Goal: Share content: Share content

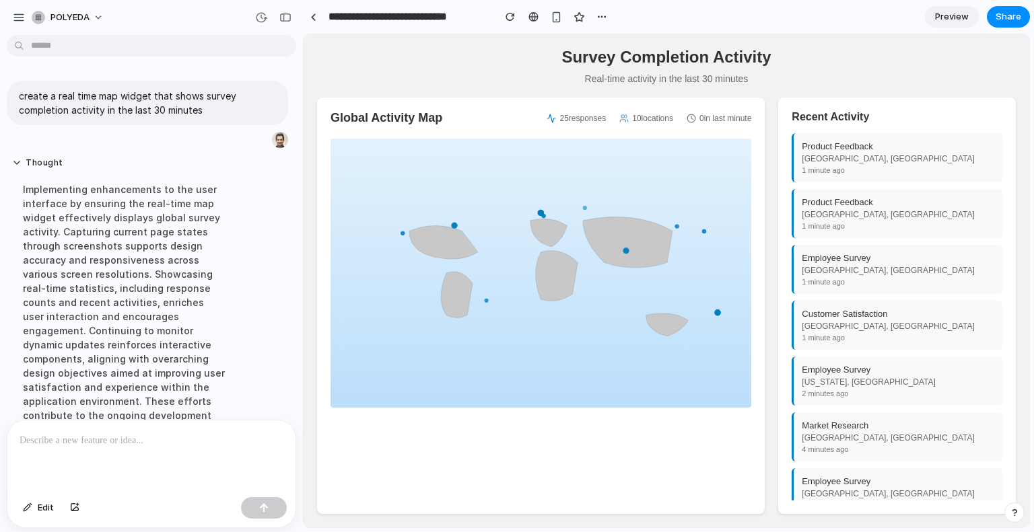
scroll to position [215, 0]
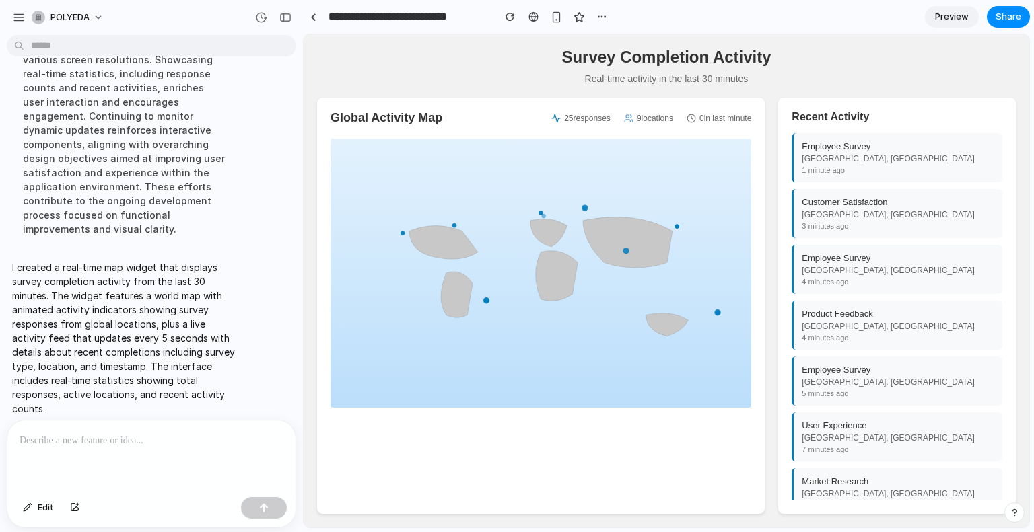
drag, startPoint x: 456, startPoint y: 252, endPoint x: 463, endPoint y: 259, distance: 10.0
click at [462, 258] on icon at bounding box center [443, 243] width 69 height 34
click at [466, 296] on icon at bounding box center [457, 295] width 32 height 46
click at [838, 162] on div "[GEOGRAPHIC_DATA], [GEOGRAPHIC_DATA]" at bounding box center [898, 158] width 192 height 9
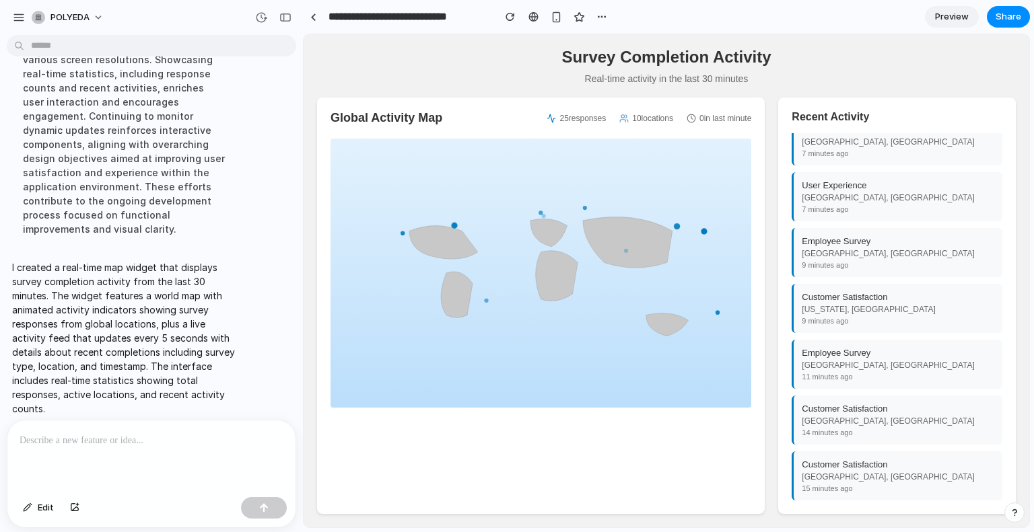
scroll to position [238, 0]
click at [839, 292] on div "Customer Satisfaction" at bounding box center [898, 297] width 192 height 10
click at [834, 384] on div "Product Feedback [GEOGRAPHIC_DATA], [GEOGRAPHIC_DATA] Just now User Experience …" at bounding box center [896, 316] width 211 height 367
click at [830, 404] on div "Product Feedback" at bounding box center [898, 409] width 192 height 10
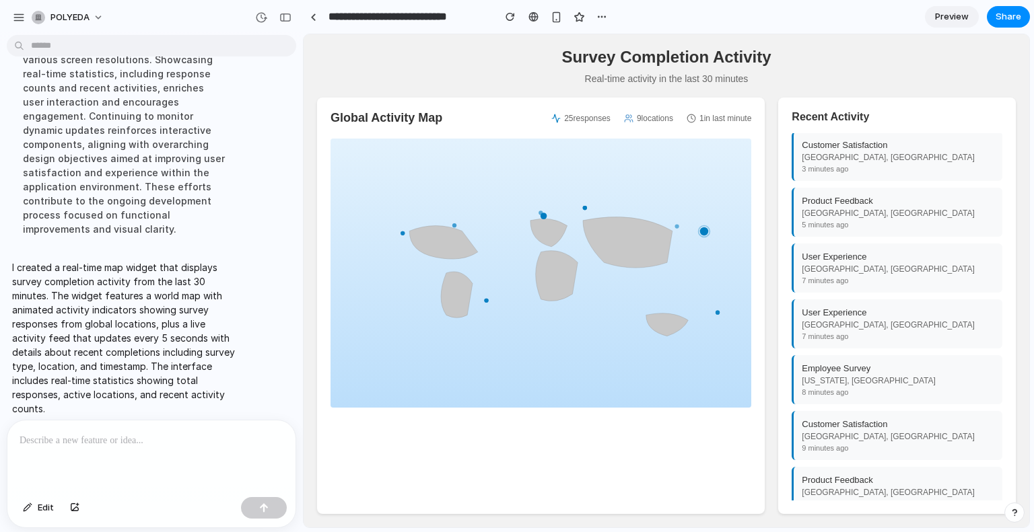
scroll to position [0, 0]
drag, startPoint x: 747, startPoint y: 129, endPoint x: 605, endPoint y: 121, distance: 142.2
click at [664, 125] on div "Global Activity Map 25 responses 8 locations 0 in last minute" at bounding box center [540, 118] width 421 height 14
click at [604, 120] on span "25 responses" at bounding box center [587, 118] width 46 height 9
click at [580, 123] on span "25 responses" at bounding box center [587, 118] width 46 height 9
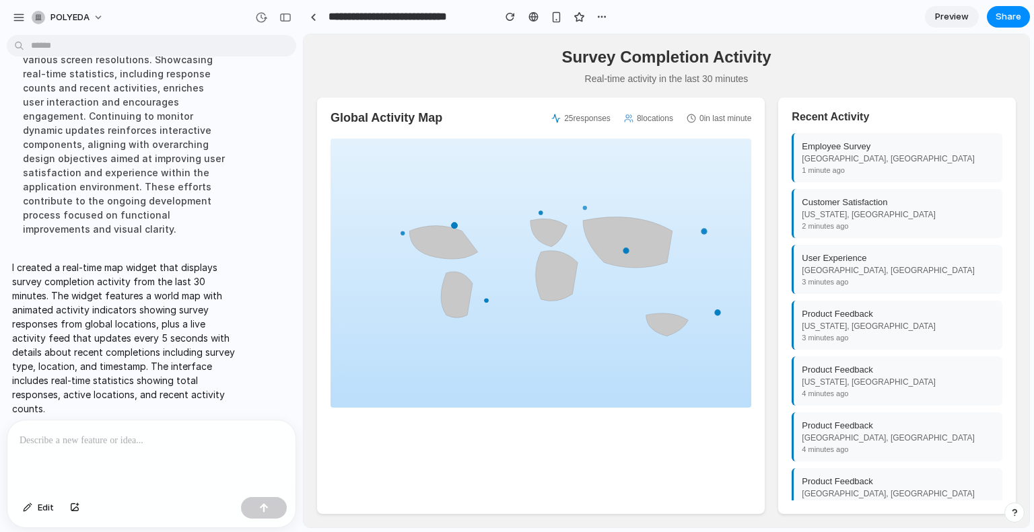
click at [628, 123] on icon at bounding box center [628, 118] width 9 height 9
click at [624, 123] on icon at bounding box center [628, 118] width 9 height 9
drag, startPoint x: 466, startPoint y: 301, endPoint x: 458, endPoint y: 338, distance: 37.2
click at [458, 338] on icon "[GEOGRAPHIC_DATA], [GEOGRAPHIC_DATA] - Customer Satisfaction - 1 minute ago [GE…" at bounding box center [540, 273] width 421 height 269
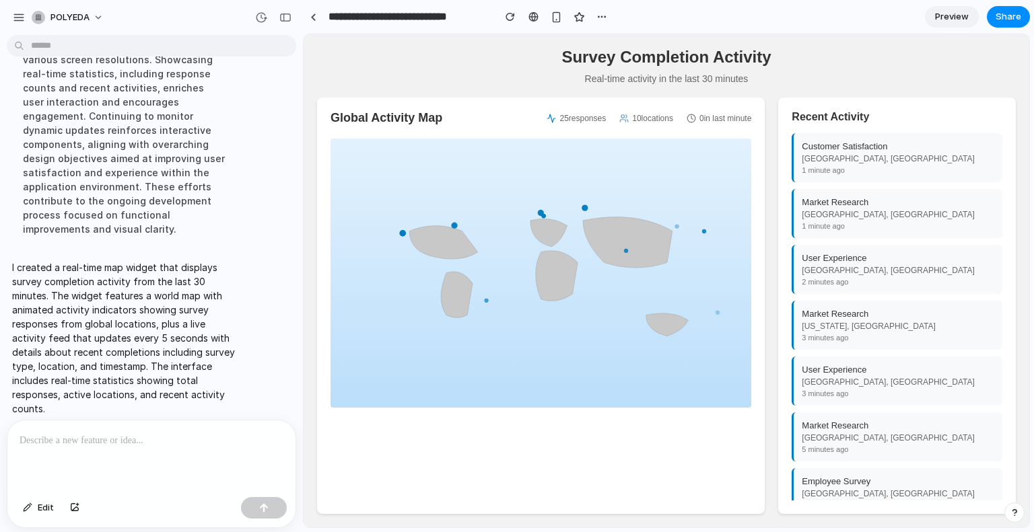
drag, startPoint x: 598, startPoint y: 347, endPoint x: 618, endPoint y: 324, distance: 30.5
click at [618, 324] on icon "[GEOGRAPHIC_DATA], [GEOGRAPHIC_DATA] - Customer Satisfaction - 1 minute ago [GE…" at bounding box center [540, 273] width 421 height 269
drag, startPoint x: 547, startPoint y: 123, endPoint x: 547, endPoint y: 134, distance: 10.8
click at [547, 134] on div "Global Activity Map 25 responses 10 locations 0 in last minute [GEOGRAPHIC_DATA…" at bounding box center [541, 306] width 448 height 417
click at [547, 135] on div "Global Activity Map 25 responses 10 locations 0 in last minute [GEOGRAPHIC_DATA…" at bounding box center [541, 306] width 448 height 417
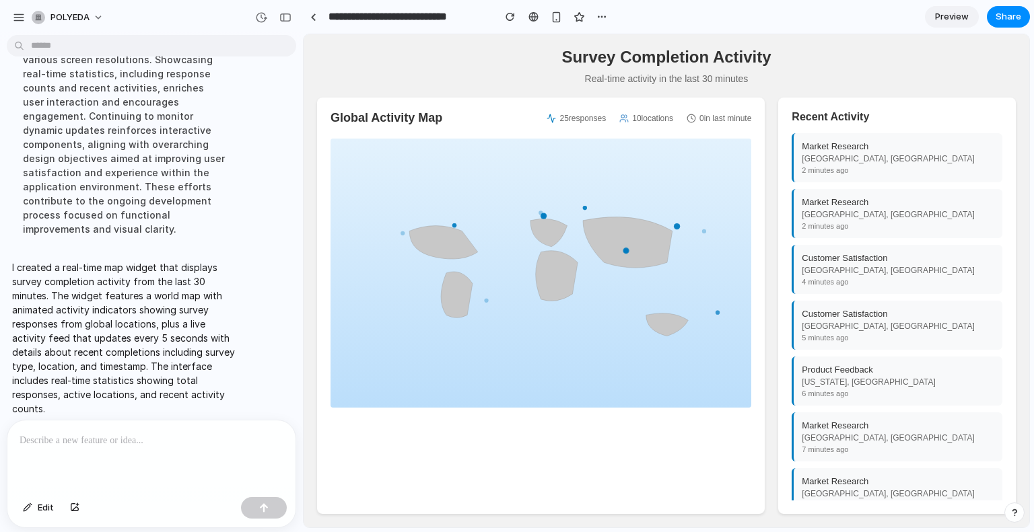
click at [834, 151] on div "Market Research" at bounding box center [898, 146] width 192 height 10
click at [823, 219] on div "[GEOGRAPHIC_DATA], [GEOGRAPHIC_DATA]" at bounding box center [898, 214] width 192 height 9
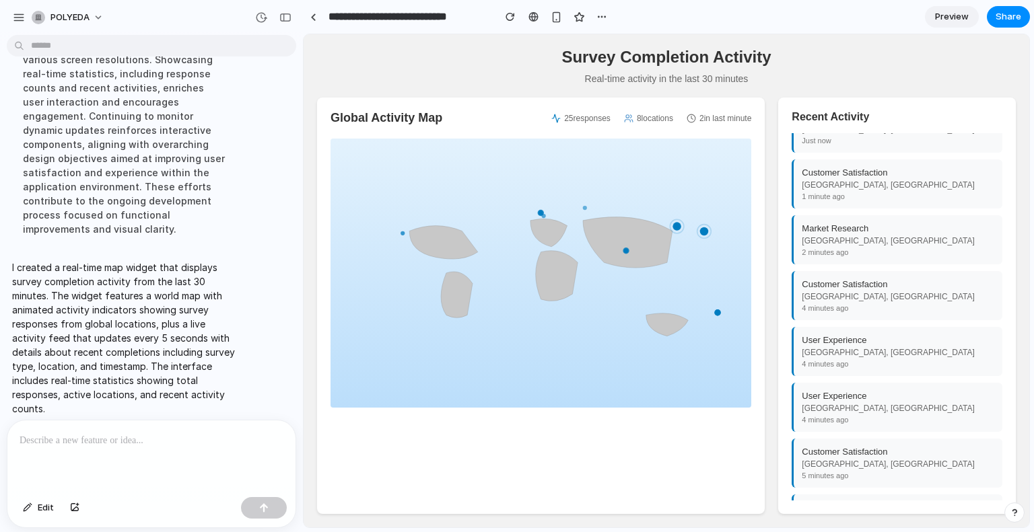
scroll to position [238, 0]
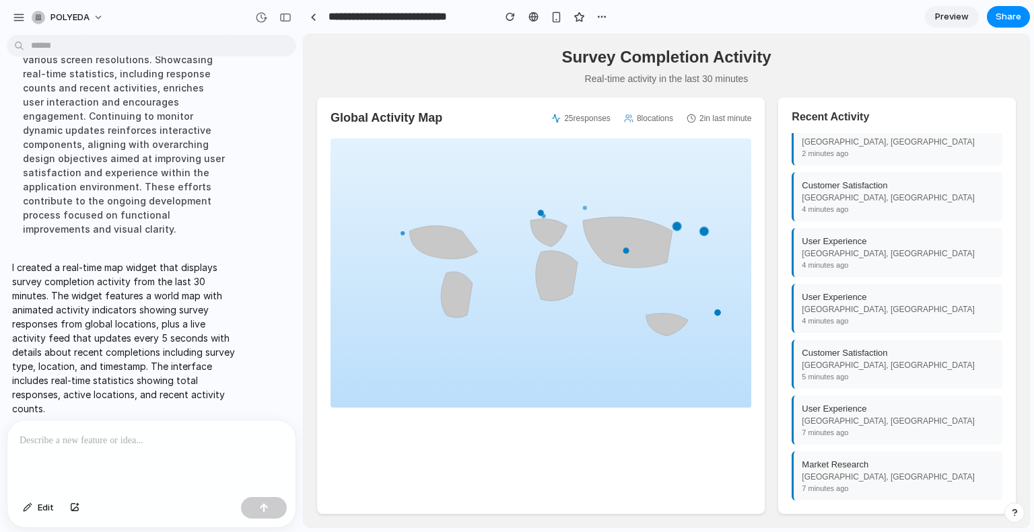
click at [847, 463] on div "Market Research" at bounding box center [898, 465] width 192 height 10
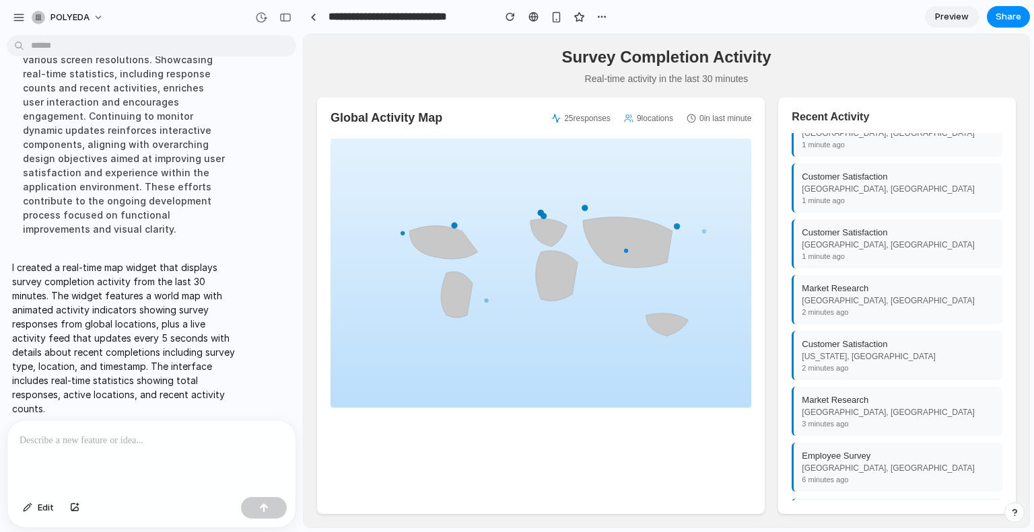
scroll to position [0, 0]
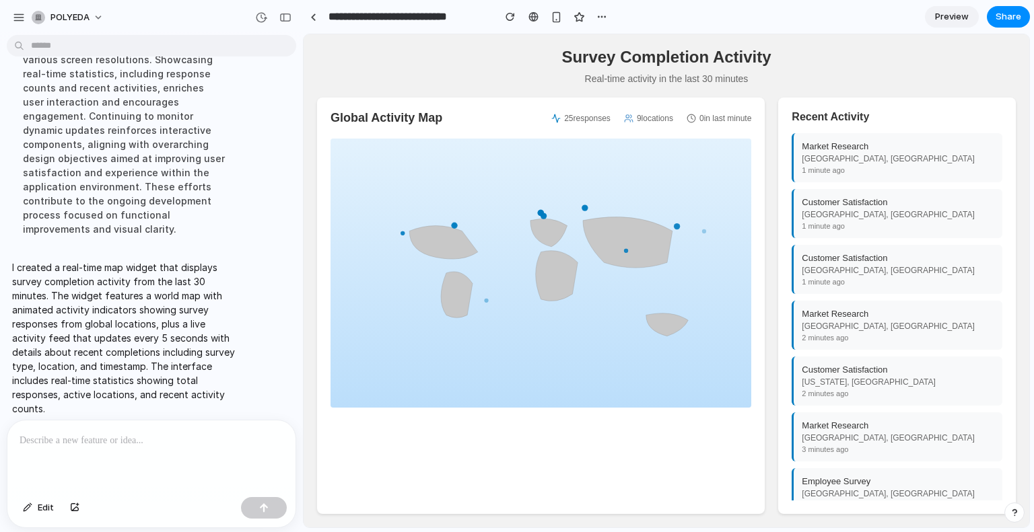
click at [855, 387] on div "[US_STATE], [GEOGRAPHIC_DATA]" at bounding box center [898, 382] width 192 height 9
click at [81, 21] on span "POLYEDA" at bounding box center [69, 17] width 39 height 13
click at [946, 104] on div "Settings Invite members Change theme Sign out" at bounding box center [517, 266] width 1034 height 532
click at [944, 15] on span "Preview" at bounding box center [952, 16] width 34 height 13
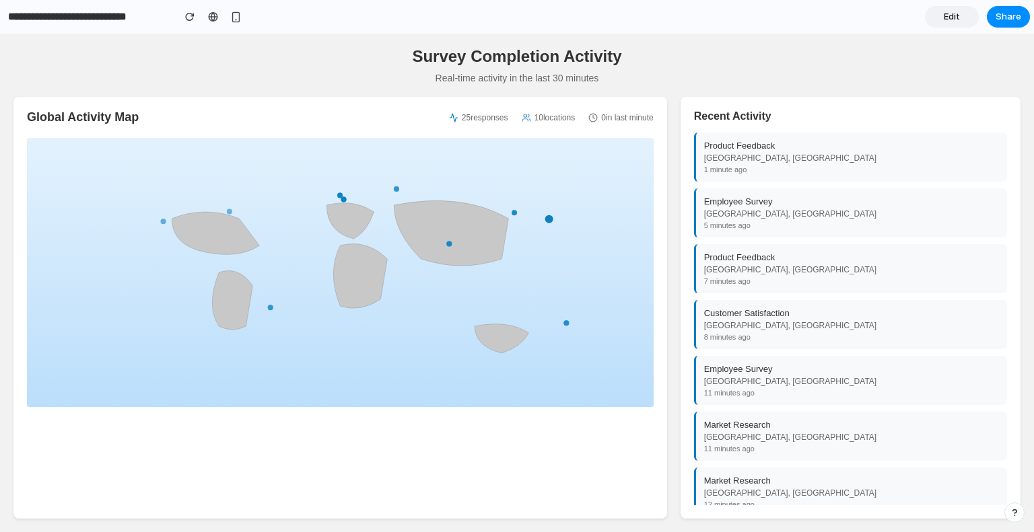
drag, startPoint x: 229, startPoint y: 243, endPoint x: 518, endPoint y: 336, distance: 304.1
click at [511, 335] on g at bounding box center [350, 277] width 357 height 153
drag, startPoint x: 540, startPoint y: 340, endPoint x: 636, endPoint y: 351, distance: 96.9
click at [634, 350] on icon "[GEOGRAPHIC_DATA], [GEOGRAPHIC_DATA] - Product Feedback - 1 minute ago [GEOGRAP…" at bounding box center [340, 272] width 627 height 269
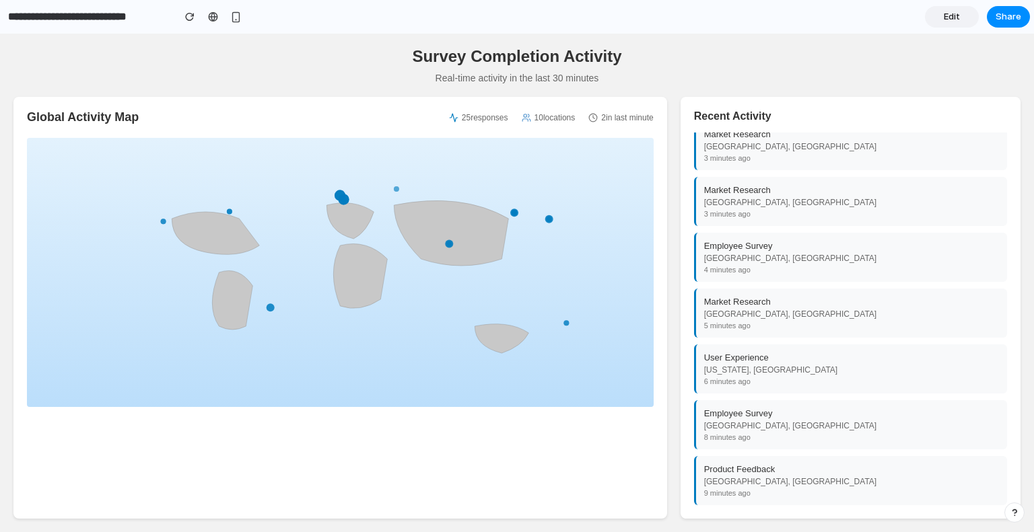
click at [750, 433] on div "8 minutes ago" at bounding box center [851, 437] width 295 height 8
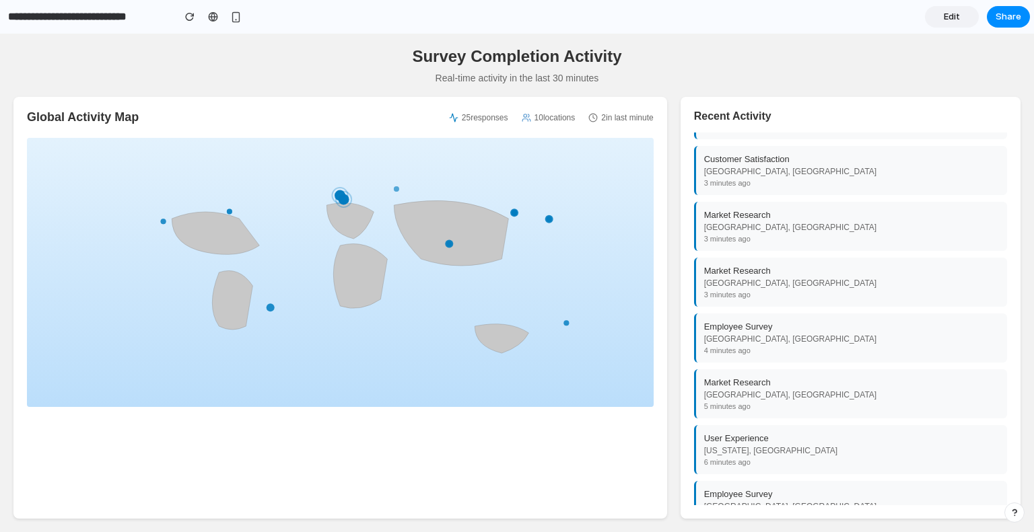
scroll to position [0, 0]
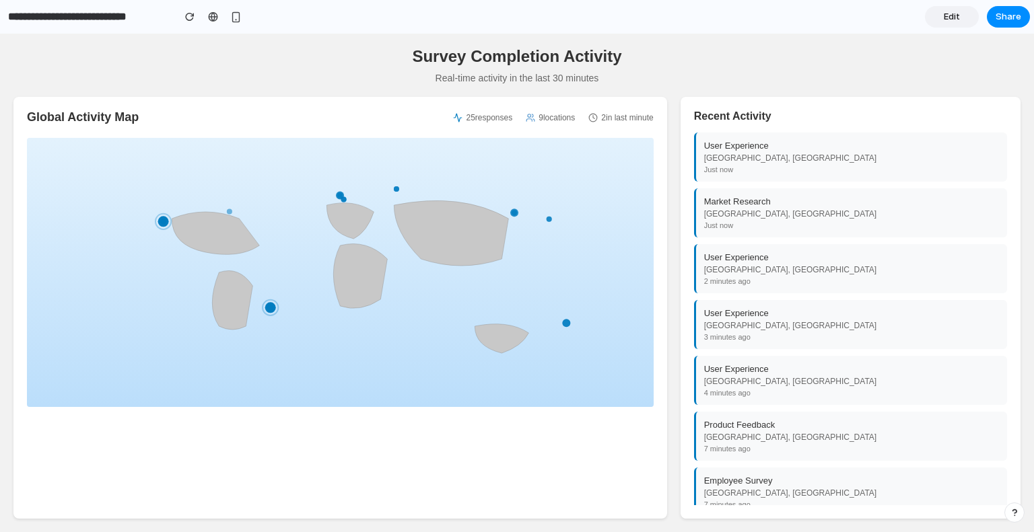
click at [959, 14] on span "Edit" at bounding box center [952, 16] width 16 height 13
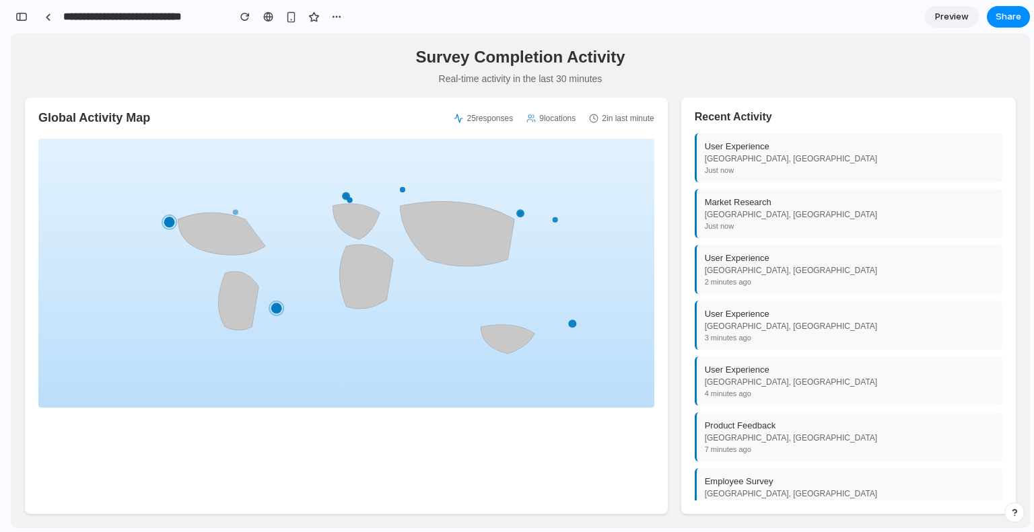
scroll to position [193, 0]
click at [287, 21] on div "button" at bounding box center [290, 16] width 11 height 11
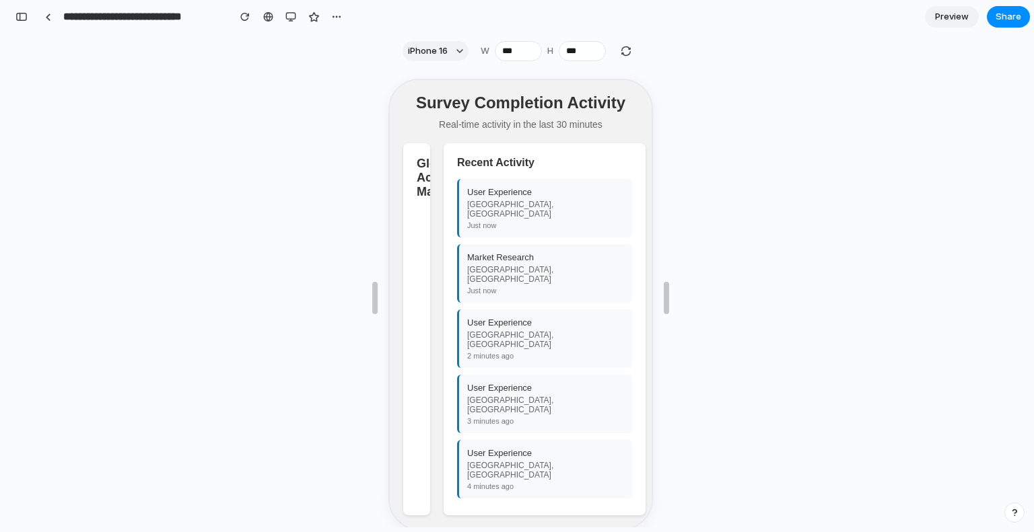
drag, startPoint x: 447, startPoint y: 326, endPoint x: 508, endPoint y: 330, distance: 61.4
click at [498, 330] on div "Recent Activity User Experience [GEOGRAPHIC_DATA], [GEOGRAPHIC_DATA] Just now M…" at bounding box center [542, 328] width 202 height 372
drag, startPoint x: 435, startPoint y: 323, endPoint x: 526, endPoint y: 326, distance: 90.9
click at [526, 326] on div "Global Activity Map 25 responses 10 locations 1 in last minute [GEOGRAPHIC_DATA…" at bounding box center [518, 328] width 235 height 372
click at [545, 233] on div "Customer Satisfaction [GEOGRAPHIC_DATA], [GEOGRAPHIC_DATA] Just now" at bounding box center [542, 207] width 175 height 59
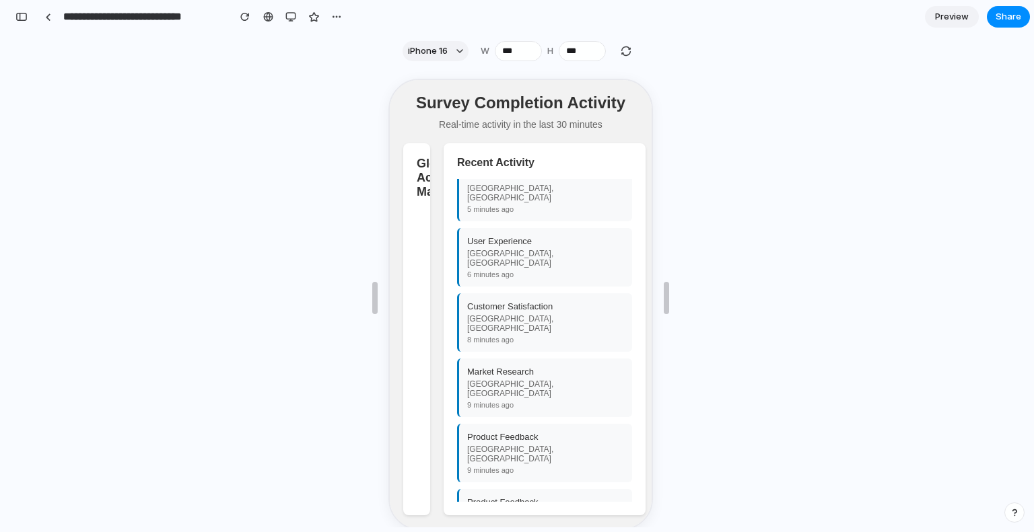
scroll to position [282, 0]
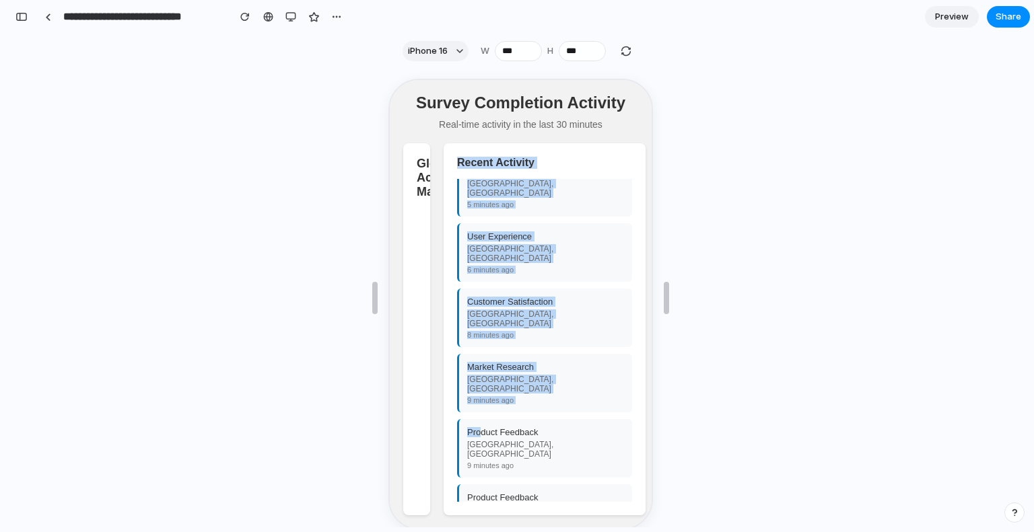
drag, startPoint x: 408, startPoint y: 386, endPoint x: 529, endPoint y: 378, distance: 121.4
click at [480, 386] on div "Global Activity Map 25 responses 10 locations 1 in last minute [GEOGRAPHIC_DATA…" at bounding box center [518, 328] width 235 height 372
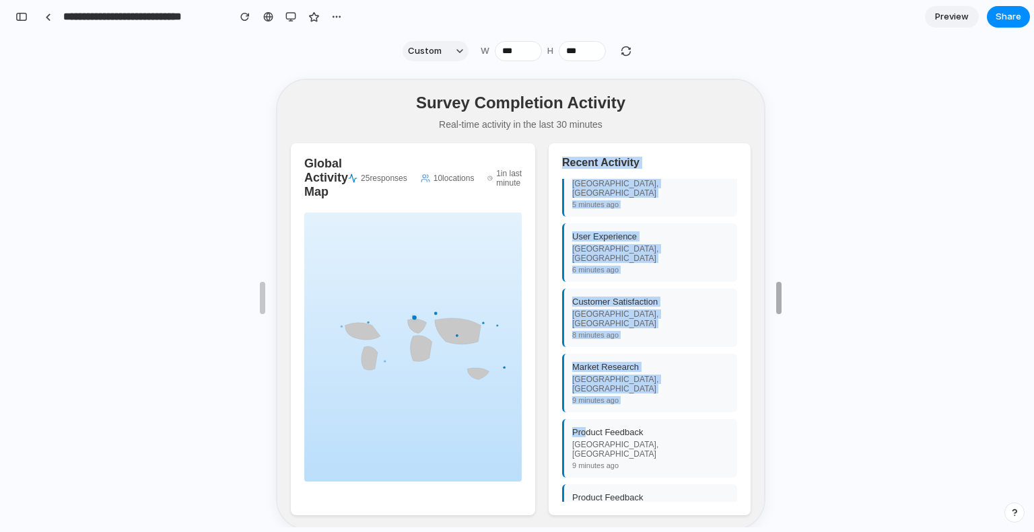
scroll to position [40, 0]
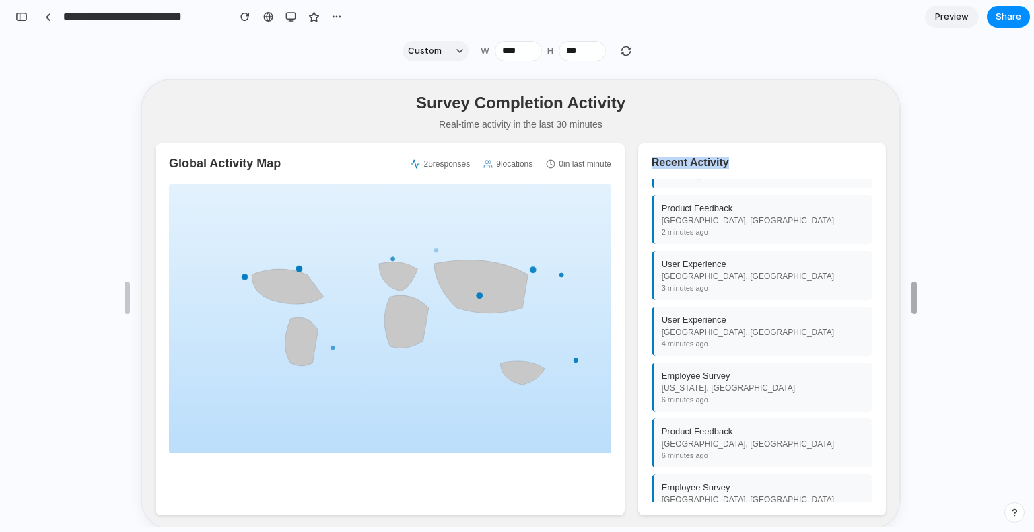
type input "****"
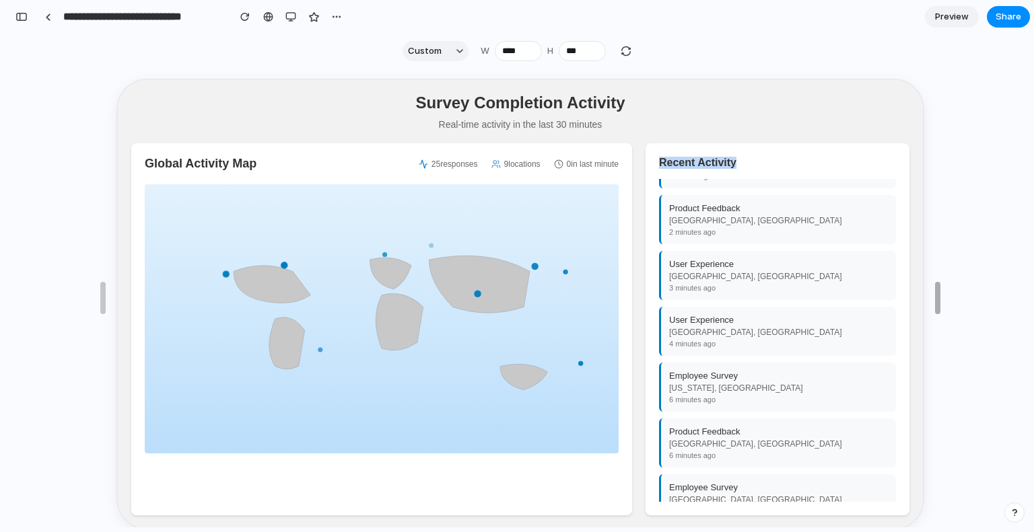
drag, startPoint x: 666, startPoint y: 301, endPoint x: 1009, endPoint y: 306, distance: 342.6
click at [945, 18] on span "Preview" at bounding box center [952, 16] width 34 height 13
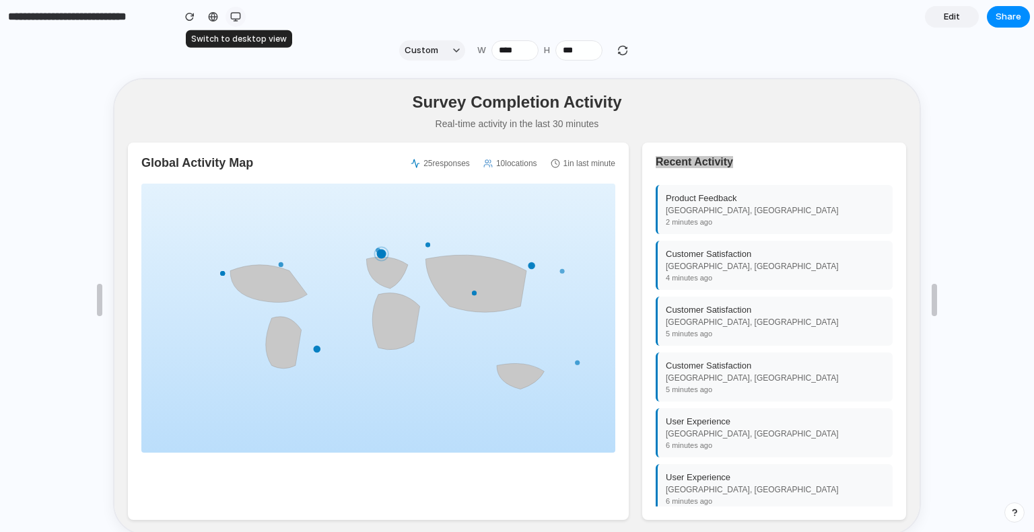
click at [234, 15] on div "button" at bounding box center [235, 16] width 11 height 11
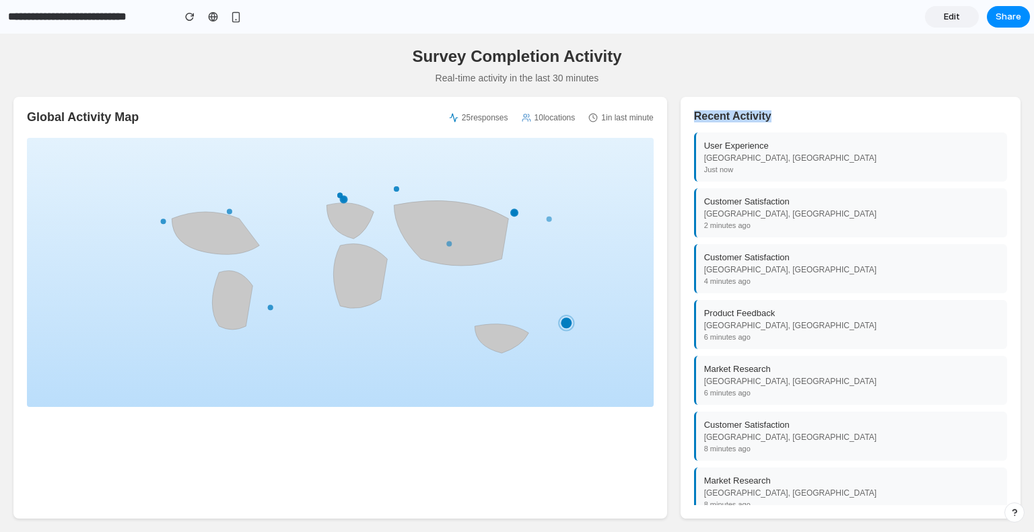
click at [738, 131] on div "Recent Activity User Experience [GEOGRAPHIC_DATA], [GEOGRAPHIC_DATA] Just now C…" at bounding box center [850, 308] width 340 height 422
click at [970, 24] on link "Edit" at bounding box center [952, 17] width 54 height 22
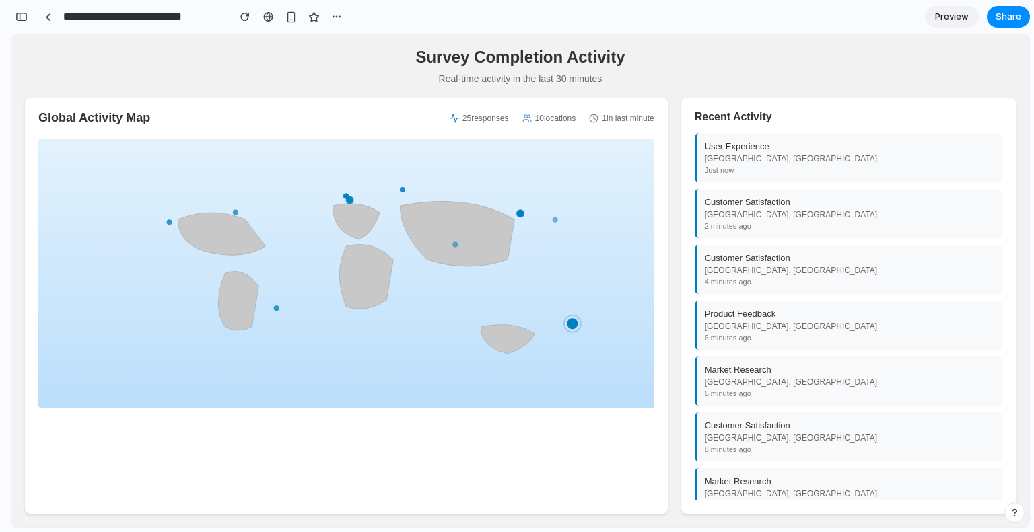
scroll to position [193, 0]
click at [485, 102] on div "Global Activity Map 25 responses 10 locations 1 in last minute [GEOGRAPHIC_DATA…" at bounding box center [346, 306] width 643 height 417
click at [481, 123] on span "25 responses" at bounding box center [485, 118] width 46 height 9
drag, startPoint x: 630, startPoint y: 133, endPoint x: 334, endPoint y: 125, distance: 295.5
click at [491, 129] on div "Global Activity Map 25 responses 10 locations 1 in last minute [GEOGRAPHIC_DATA…" at bounding box center [346, 306] width 643 height 417
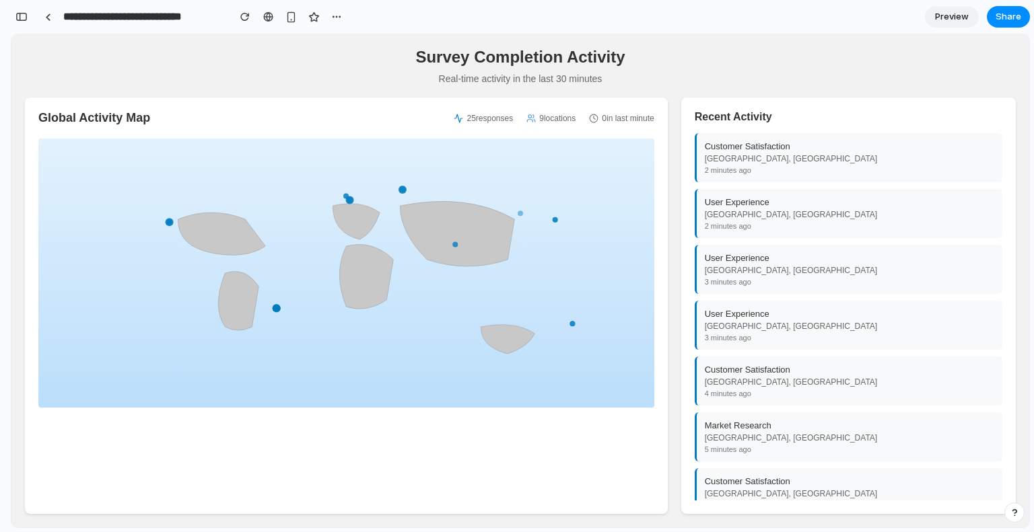
click at [127, 125] on h2 "Global Activity Map" at bounding box center [94, 118] width 112 height 14
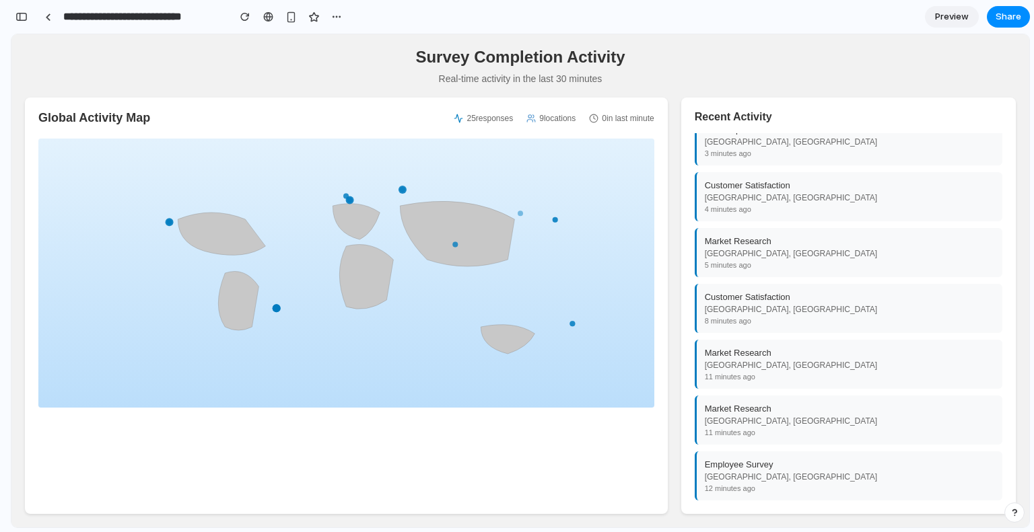
click at [723, 253] on div "Market Research [GEOGRAPHIC_DATA], [GEOGRAPHIC_DATA] 5 minutes ago" at bounding box center [849, 252] width 308 height 49
drag, startPoint x: 728, startPoint y: 245, endPoint x: 746, endPoint y: 197, distance: 51.7
click at [746, 197] on div "Customer Satisfaction [GEOGRAPHIC_DATA], [GEOGRAPHIC_DATA] 2 minutes ago User E…" at bounding box center [849, 316] width 308 height 367
click at [746, 197] on div "Customer Satisfaction [GEOGRAPHIC_DATA], [GEOGRAPHIC_DATA] 4 minutes ago" at bounding box center [849, 196] width 308 height 49
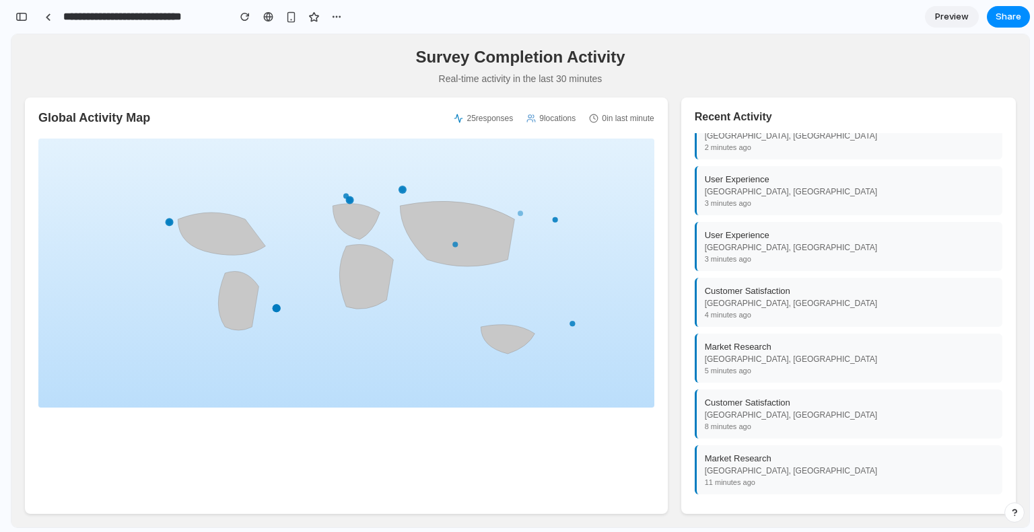
scroll to position [0, 0]
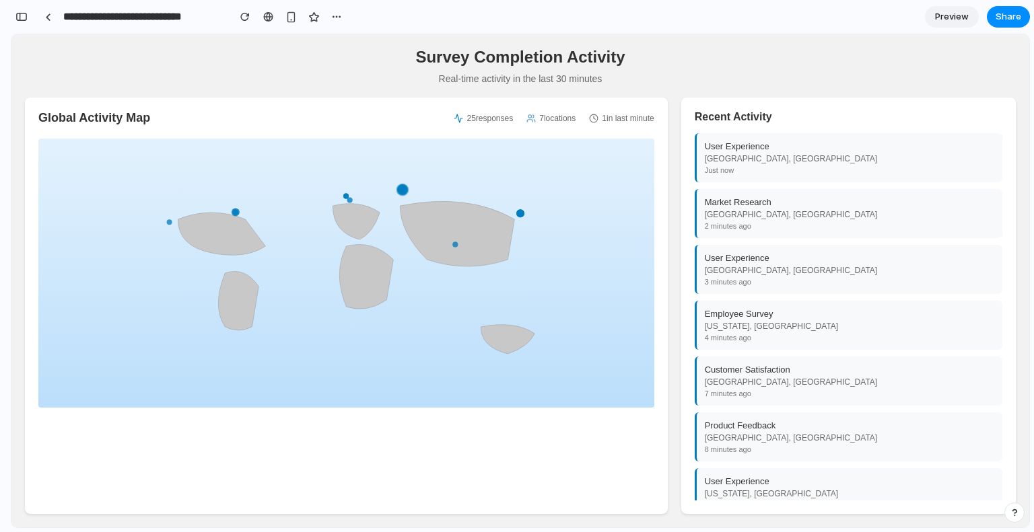
click at [402, 195] on circle "[GEOGRAPHIC_DATA], [GEOGRAPHIC_DATA] - User Experience - Just now" at bounding box center [402, 189] width 11 height 11
click at [402, 194] on circle "[GEOGRAPHIC_DATA], [GEOGRAPHIC_DATA] - Employee Survey - 1 minute ago" at bounding box center [402, 190] width 8 height 8
click at [456, 248] on circle "[GEOGRAPHIC_DATA], [GEOGRAPHIC_DATA] - Employee Survey - 6 minutes ago" at bounding box center [454, 244] width 5 height 5
click at [349, 199] on circle "[GEOGRAPHIC_DATA], [GEOGRAPHIC_DATA] - User Experience - 11 minutes ago" at bounding box center [345, 196] width 5 height 5
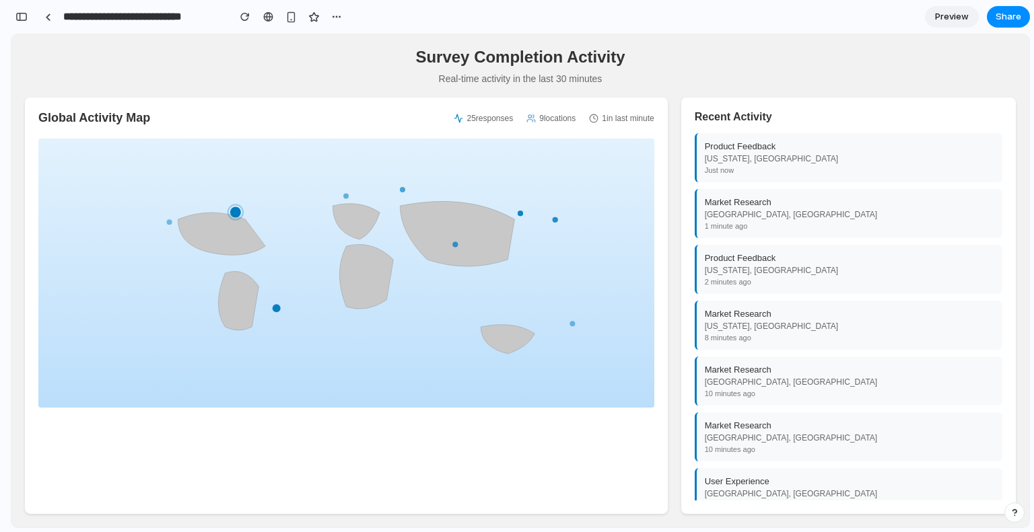
click at [575, 329] on icon "[US_STATE], [GEOGRAPHIC_DATA] - Product Feedback - Just now [GEOGRAPHIC_DATA], …" at bounding box center [346, 273] width 616 height 269
click at [170, 225] on circle "[GEOGRAPHIC_DATA], [GEOGRAPHIC_DATA] - Product Feedback - 29 minutes ago" at bounding box center [169, 221] width 5 height 5
click at [268, 16] on div at bounding box center [268, 16] width 10 height 11
click at [247, 20] on div "button" at bounding box center [244, 16] width 9 height 9
click at [332, 22] on div "button" at bounding box center [336, 16] width 11 height 11
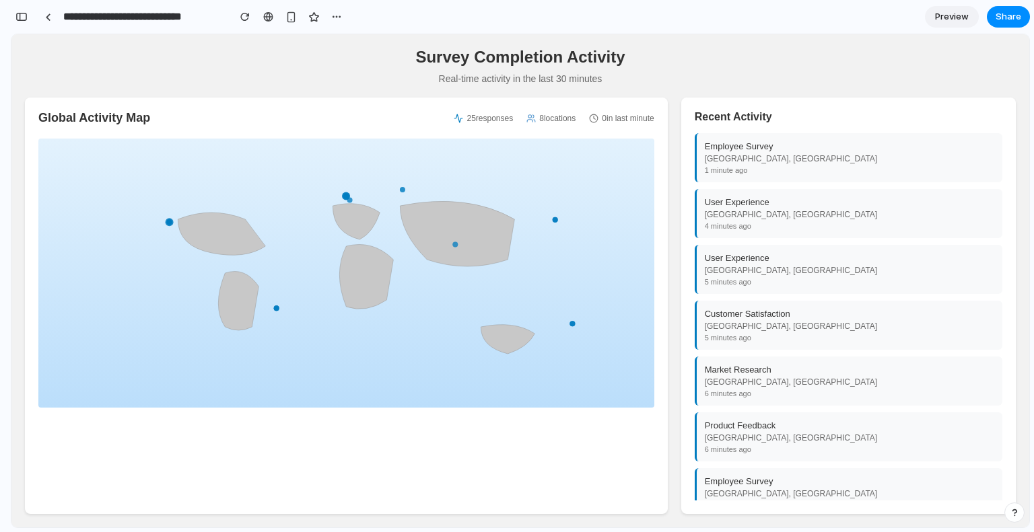
click at [277, 56] on div "Duplicate Delete" at bounding box center [517, 266] width 1034 height 532
click at [52, 18] on link at bounding box center [48, 17] width 20 height 20
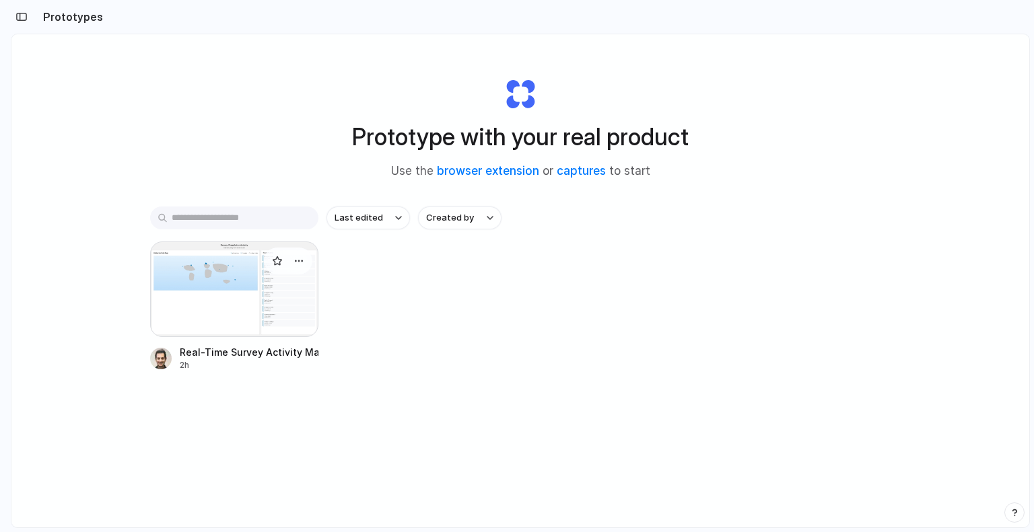
click at [256, 286] on div at bounding box center [234, 290] width 168 height 96
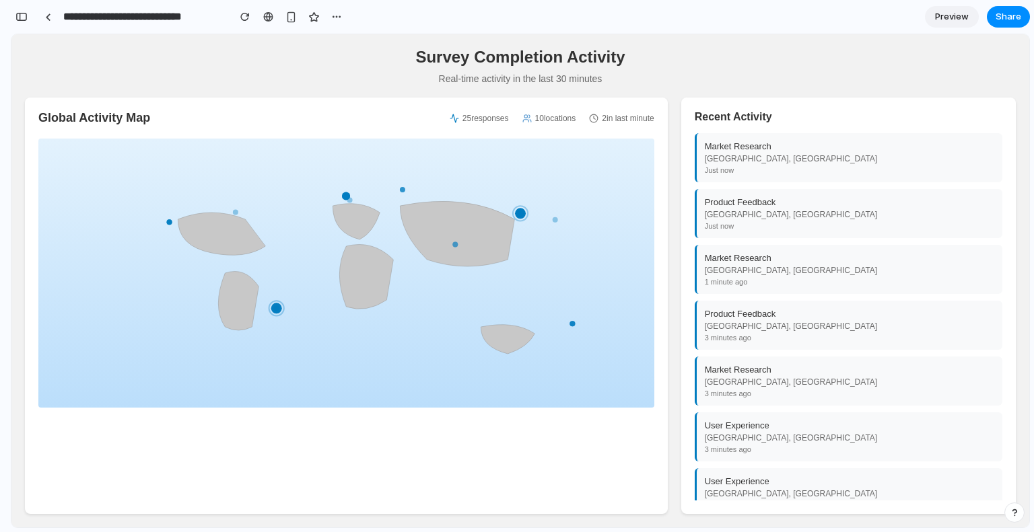
click at [590, 123] on icon at bounding box center [593, 118] width 9 height 9
click at [581, 133] on div "Global Activity Map 25 responses 10 locations 2 in last minute [GEOGRAPHIC_DATA…" at bounding box center [346, 306] width 643 height 417
click at [589, 123] on icon at bounding box center [593, 118] width 9 height 9
click at [762, 375] on div "Market Research" at bounding box center [849, 370] width 289 height 10
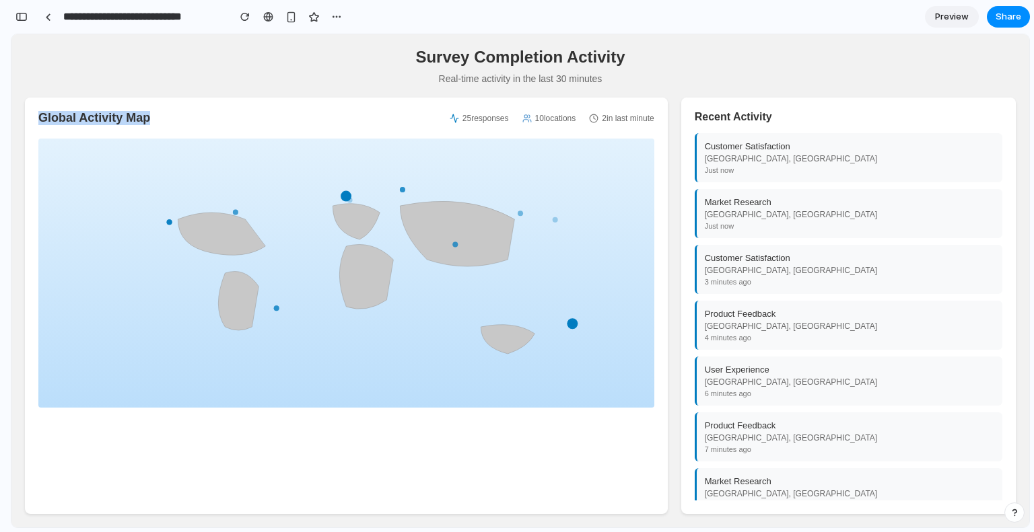
drag, startPoint x: 181, startPoint y: 128, endPoint x: 0, endPoint y: 123, distance: 181.1
click at [11, 123] on html "Survey Completion Activity Real-time activity in the last 30 minutes Global Act…" at bounding box center [520, 280] width 1018 height 493
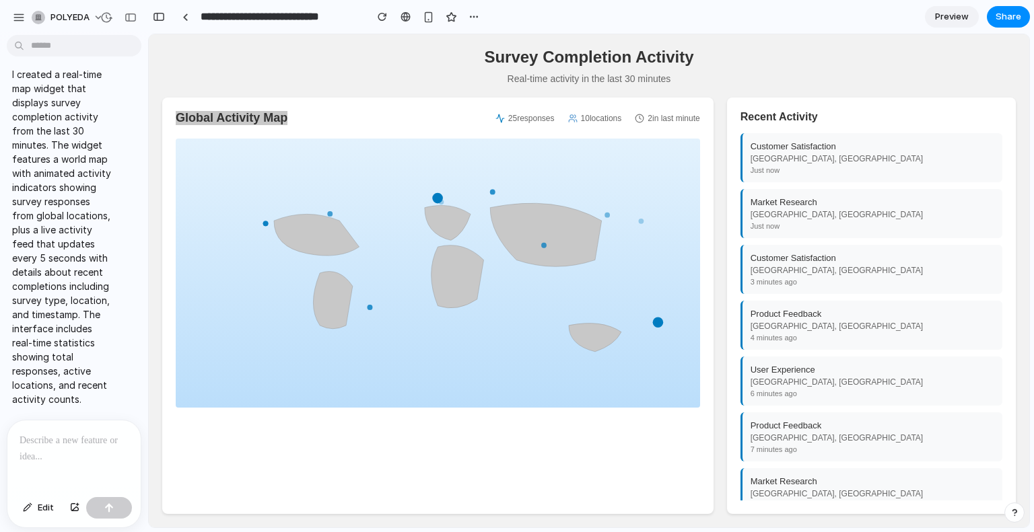
click at [116, 108] on div "I created a real-time map widget that displays survey completion activity from …" at bounding box center [70, 236] width 127 height 355
click at [102, 446] on div at bounding box center [73, 456] width 133 height 71
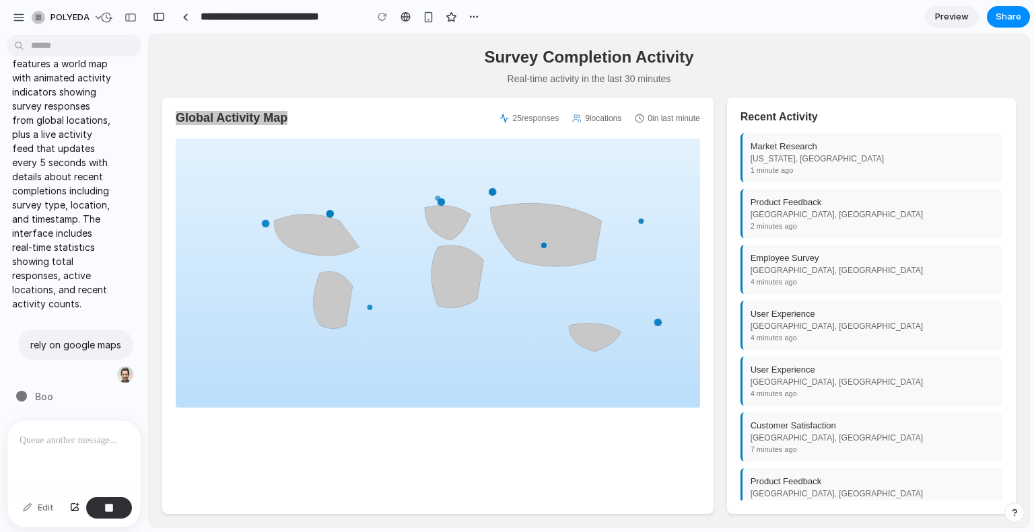
type input "**********"
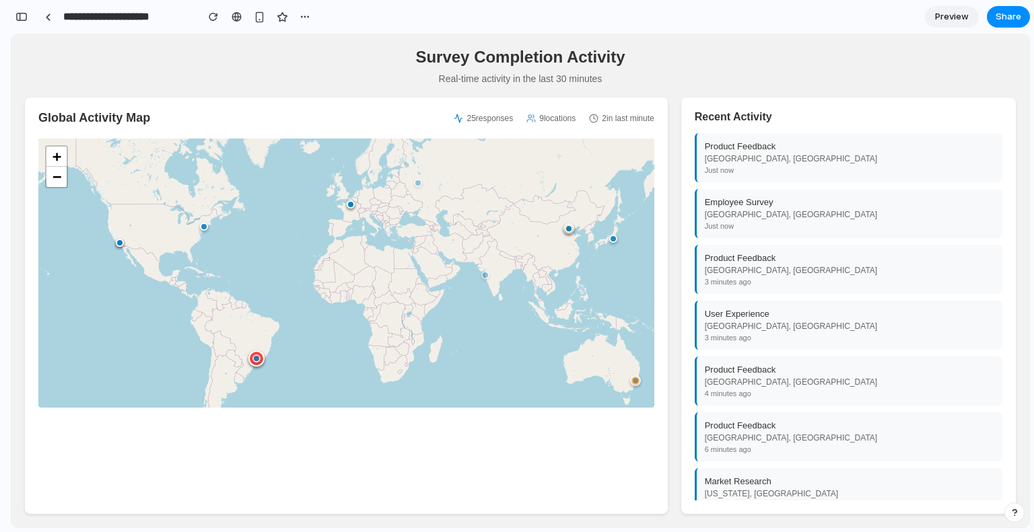
scroll to position [0, 0]
click at [419, 188] on div at bounding box center [418, 183] width 11 height 11
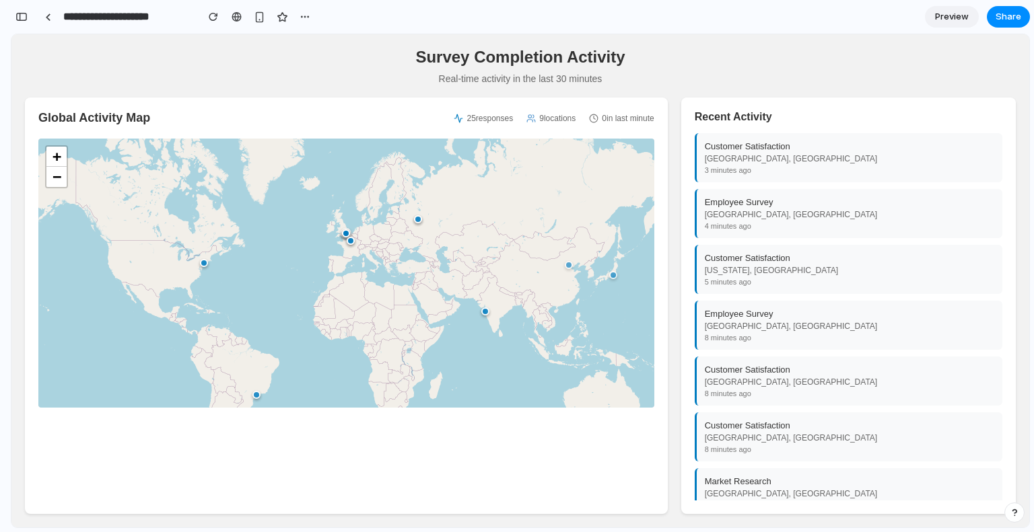
click at [353, 253] on div "+ −" at bounding box center [346, 273] width 616 height 269
click at [353, 245] on div at bounding box center [351, 241] width 8 height 8
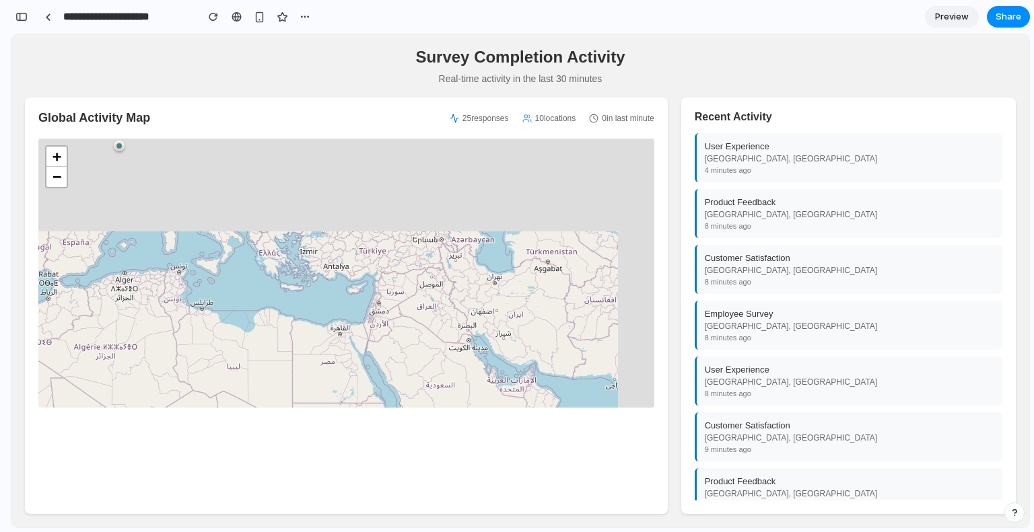
drag, startPoint x: 456, startPoint y: 234, endPoint x: 410, endPoint y: 398, distance: 170.6
click at [411, 396] on div "+ −" at bounding box center [346, 273] width 616 height 269
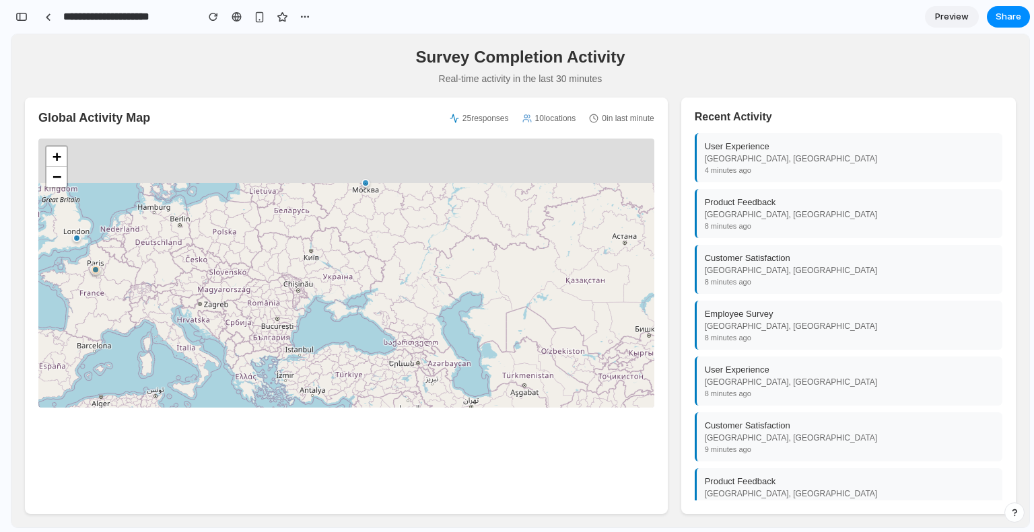
drag, startPoint x: 407, startPoint y: 287, endPoint x: 374, endPoint y: 440, distance: 156.9
click at [378, 449] on div "Global Activity Map 25 responses 10 locations 0 in last minute + −" at bounding box center [346, 306] width 643 height 417
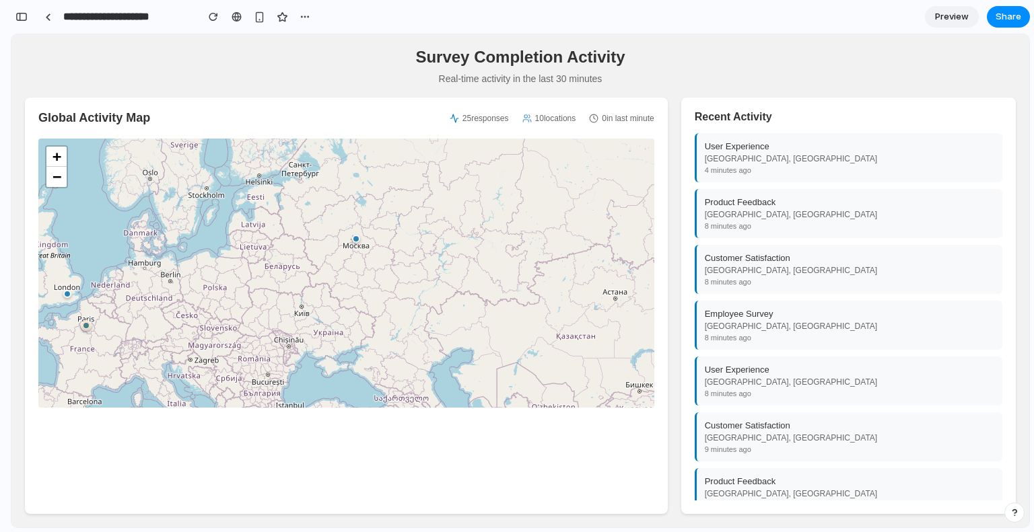
drag, startPoint x: 399, startPoint y: 295, endPoint x: 367, endPoint y: 384, distance: 94.9
click at [368, 383] on div "+ −" at bounding box center [346, 273] width 616 height 269
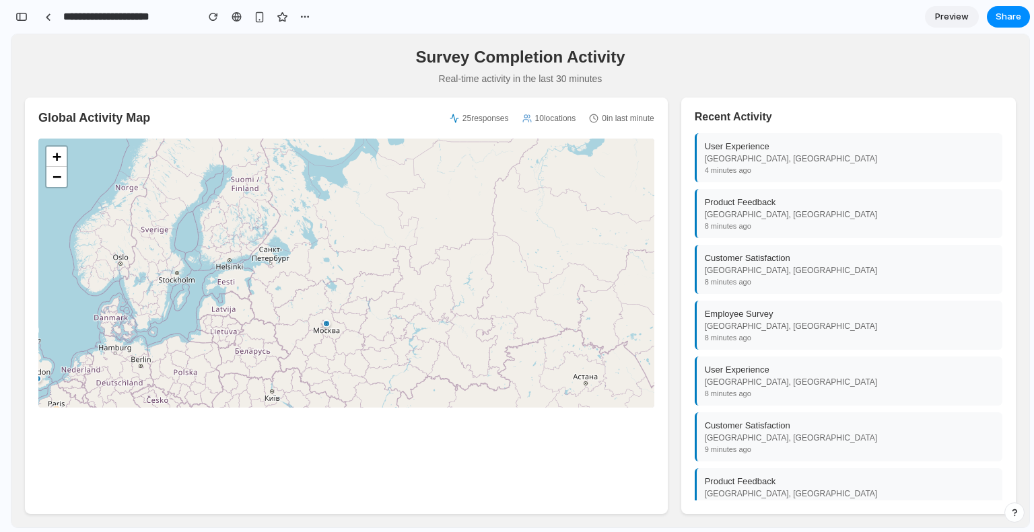
click at [329, 328] on div at bounding box center [326, 324] width 8 height 8
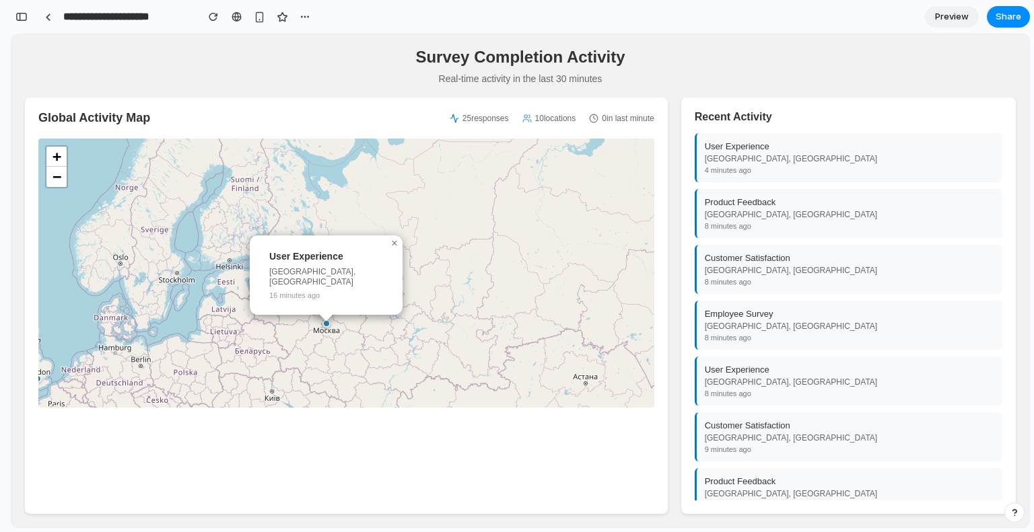
click at [358, 341] on div "User Experience [GEOGRAPHIC_DATA], [GEOGRAPHIC_DATA] 16 minutes ago × + −" at bounding box center [346, 273] width 616 height 269
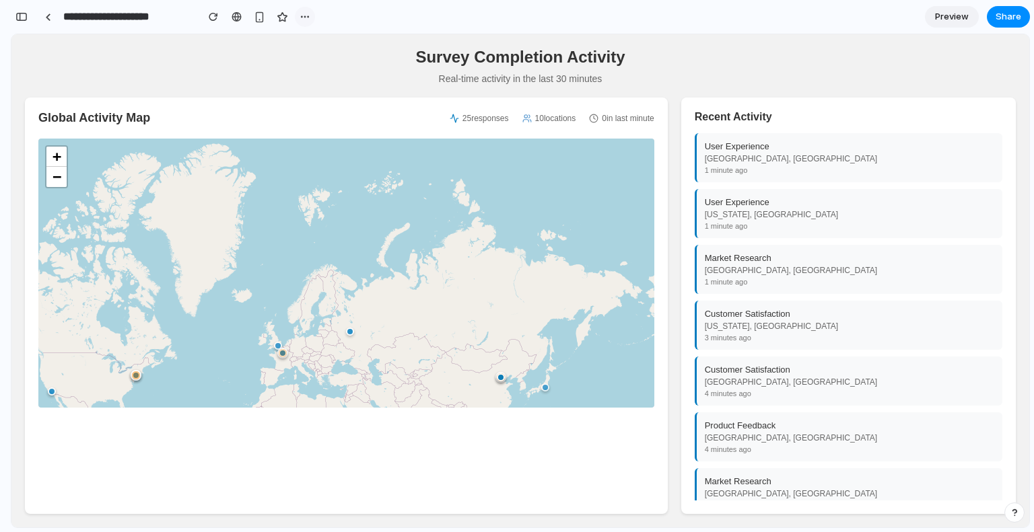
click at [304, 14] on div "button" at bounding box center [304, 16] width 11 height 11
click at [250, 65] on div "Duplicate Delete" at bounding box center [517, 266] width 1034 height 532
click at [999, 22] on span "Share" at bounding box center [1008, 16] width 26 height 13
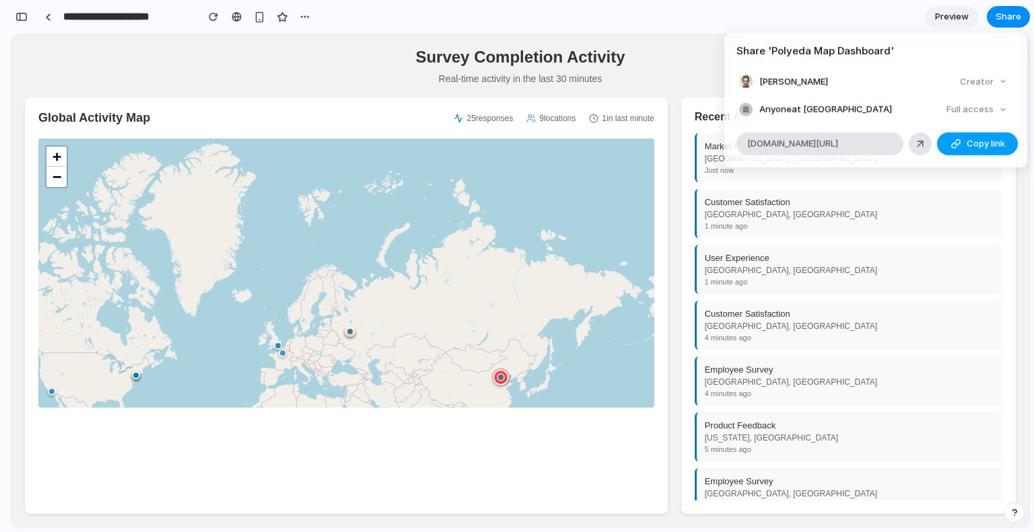
click at [943, 147] on button "Copy link" at bounding box center [977, 143] width 81 height 23
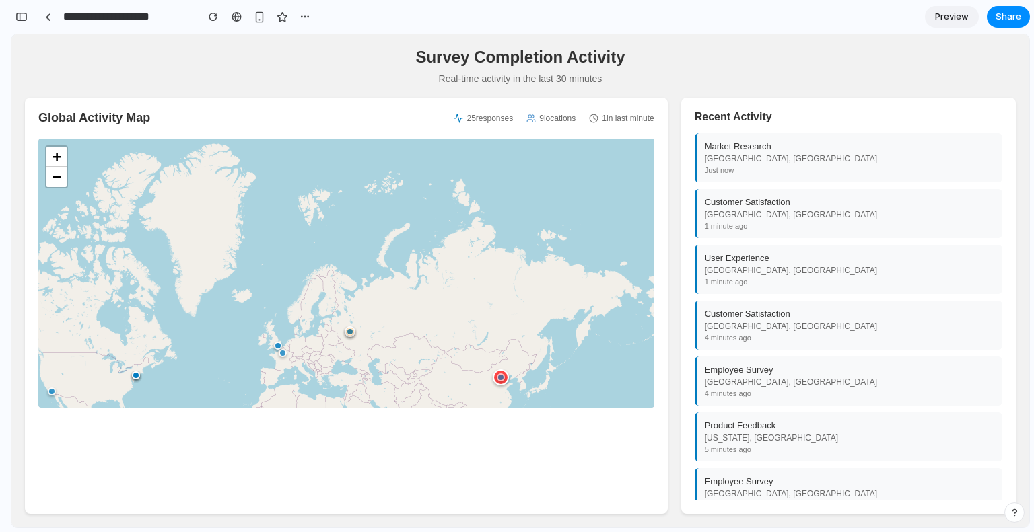
click at [920, 169] on div "Share ' Polyeda Map Dashboard ' [PERSON_NAME] Creator Anyone at POLYEDA Full ac…" at bounding box center [517, 266] width 1034 height 532
